Goal: Task Accomplishment & Management: Use online tool/utility

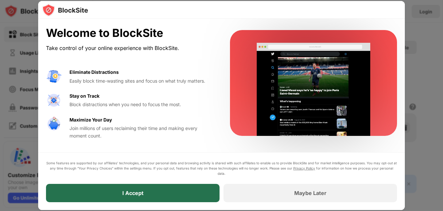
click at [208, 195] on div "I Accept" at bounding box center [132, 193] width 173 height 18
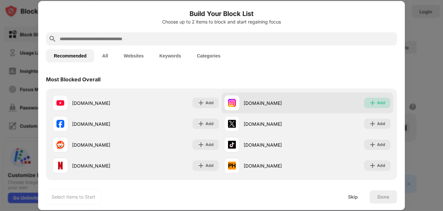
click at [377, 104] on div "Add" at bounding box center [381, 102] width 8 height 7
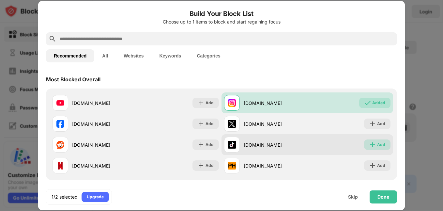
click at [377, 145] on div "Add" at bounding box center [381, 144] width 8 height 7
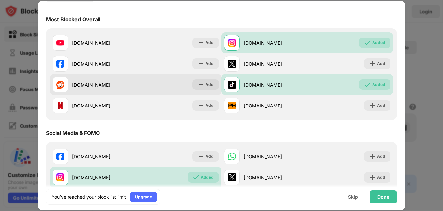
scroll to position [59, 0]
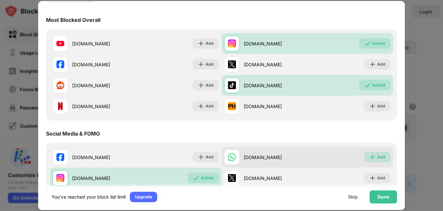
click at [379, 155] on div "Add" at bounding box center [381, 157] width 8 height 7
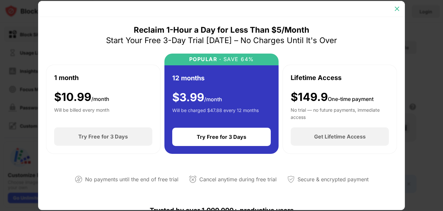
click at [396, 9] on img at bounding box center [397, 9] width 7 height 7
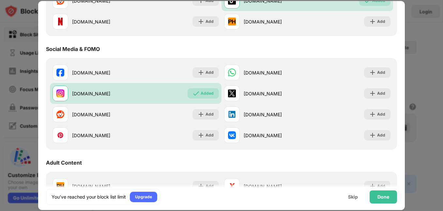
scroll to position [144, 0]
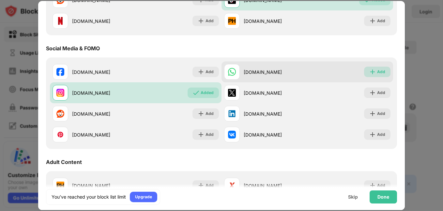
click at [369, 70] on img at bounding box center [372, 71] width 7 height 7
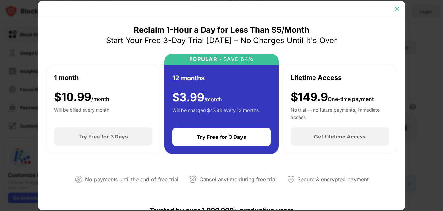
click at [398, 9] on img at bounding box center [397, 9] width 7 height 7
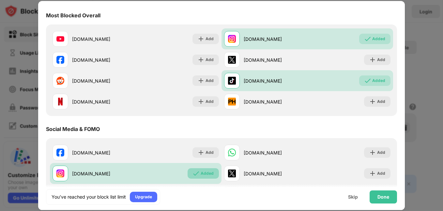
scroll to position [58, 0]
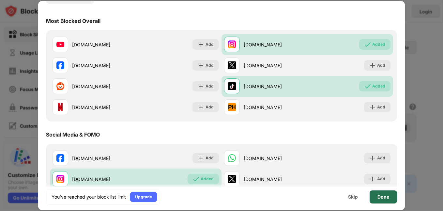
click at [380, 200] on div "Done" at bounding box center [382, 196] width 27 height 13
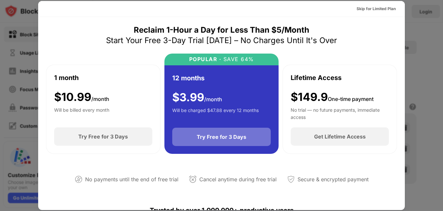
click at [210, 134] on div "Try Free for 3 Days" at bounding box center [222, 136] width 50 height 7
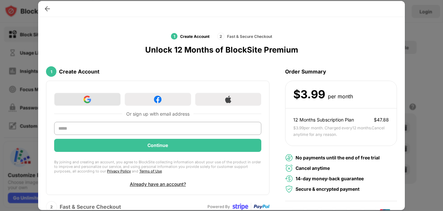
click at [89, 98] on img at bounding box center [86, 99] width 7 height 7
click at [47, 10] on img at bounding box center [47, 9] width 7 height 7
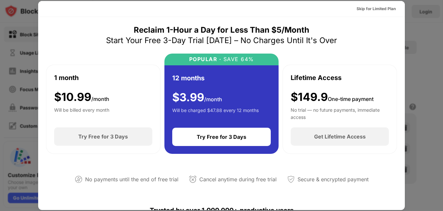
click at [428, 48] on div at bounding box center [221, 105] width 443 height 211
click at [379, 9] on div "Skip for Limited Plan" at bounding box center [375, 9] width 39 height 7
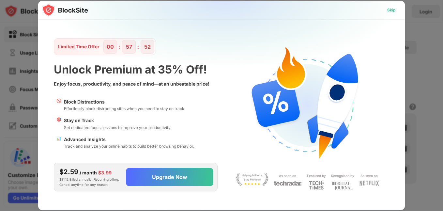
click at [396, 11] on div "Skip" at bounding box center [391, 10] width 19 height 10
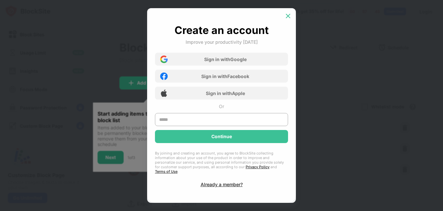
click at [292, 16] on div at bounding box center [288, 16] width 10 height 10
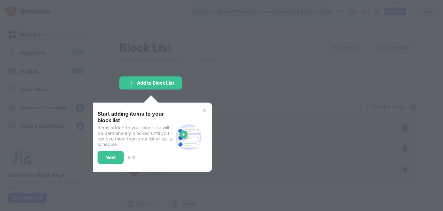
click at [204, 110] on img at bounding box center [203, 110] width 5 height 5
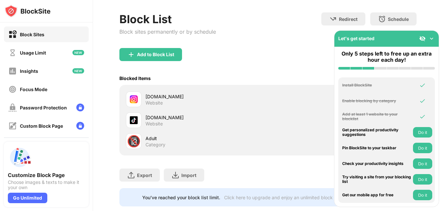
scroll to position [28, 5]
click at [431, 37] on img at bounding box center [431, 38] width 7 height 7
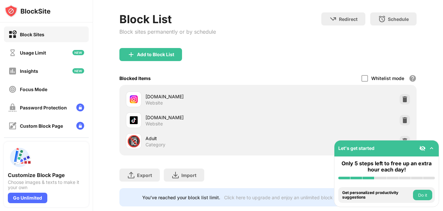
scroll to position [47, 5]
